Goal: Communication & Community: Ask a question

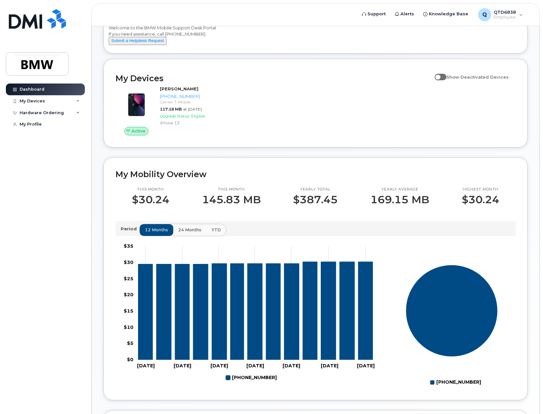
scroll to position [33, 0]
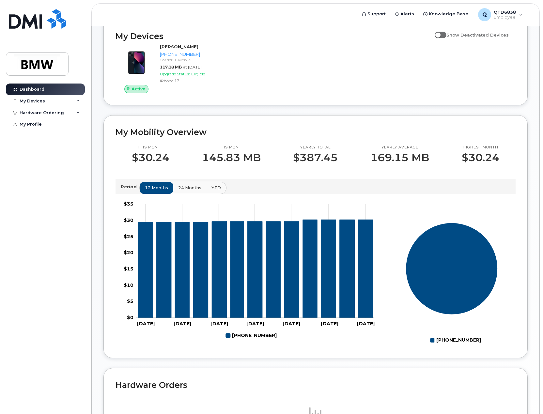
scroll to position [81, 0]
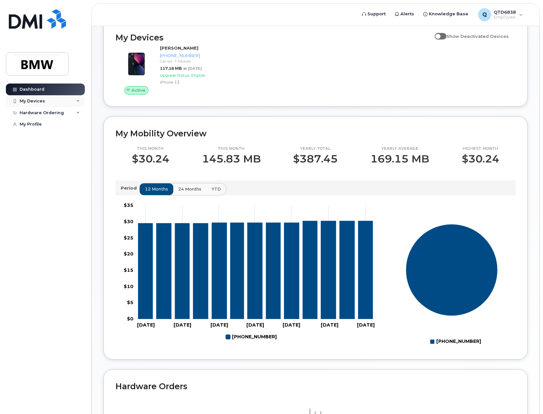
click at [36, 101] on div "My Devices" at bounding box center [32, 101] width 25 height 5
click at [45, 129] on div "[PHONE_NUMBER] ([PERSON_NAME])" at bounding box center [50, 131] width 59 height 16
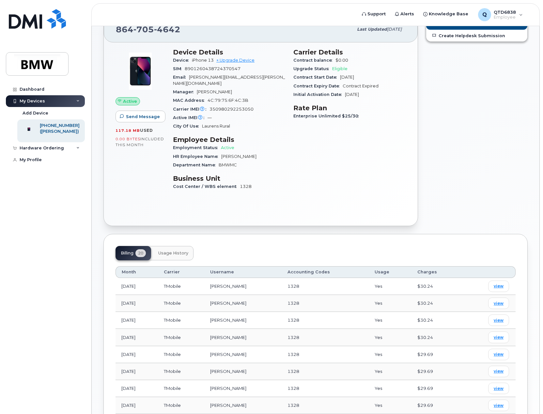
scroll to position [33, 0]
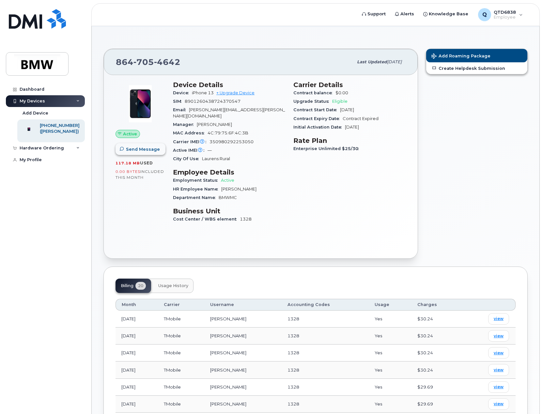
click at [142, 152] on span "Send Message" at bounding box center [143, 149] width 34 height 6
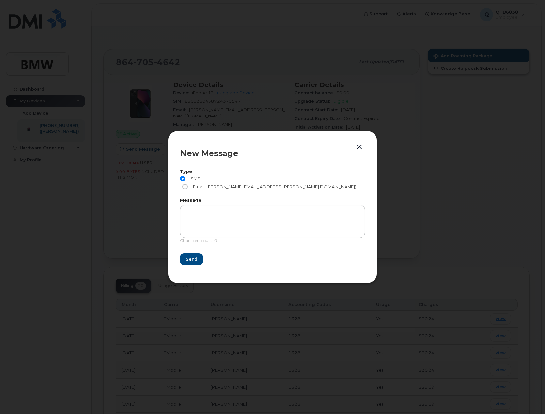
click at [359, 151] on button "button" at bounding box center [360, 147] width 10 height 9
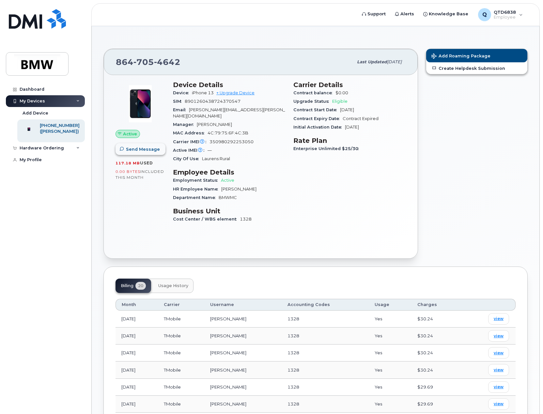
click at [148, 153] on button "Send Message" at bounding box center [141, 149] width 50 height 12
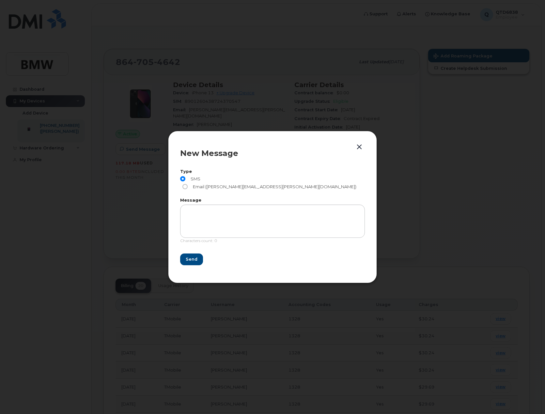
click at [358, 151] on button "button" at bounding box center [360, 147] width 10 height 9
